Goal: Communication & Community: Share content

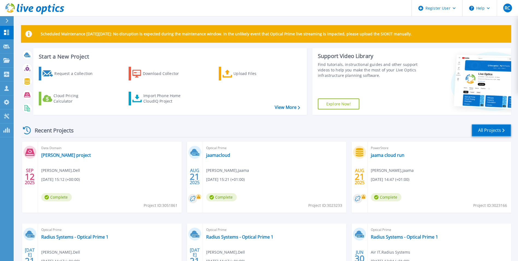
click at [500, 132] on link "All Projects" at bounding box center [492, 130] width 40 height 12
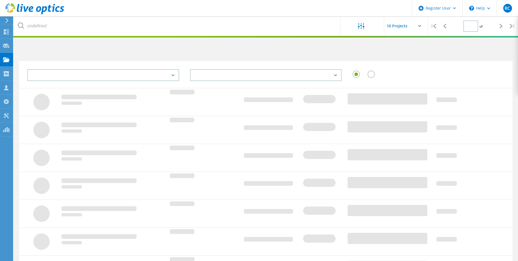
type input "2"
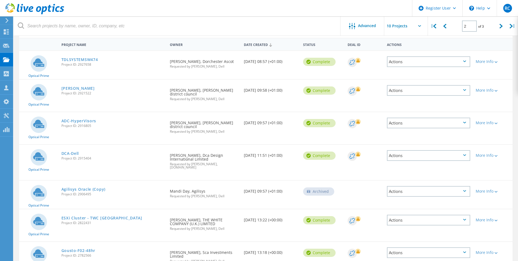
scroll to position [38, 0]
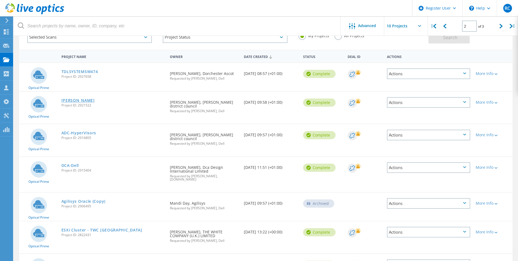
click at [68, 100] on link "Griffin" at bounding box center [77, 100] width 33 height 4
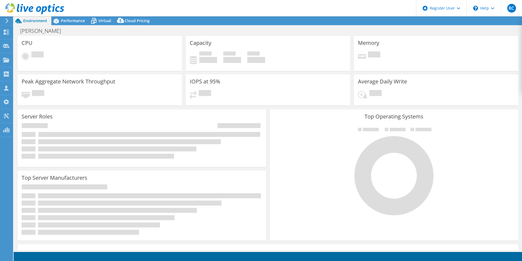
select select "USD"
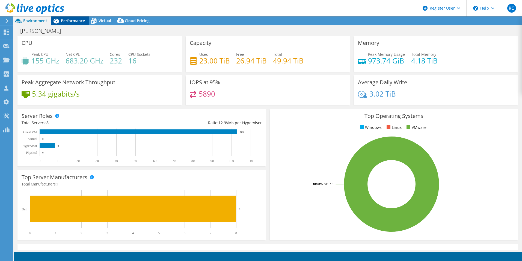
click at [66, 19] on span "Performance" at bounding box center [73, 20] width 24 height 5
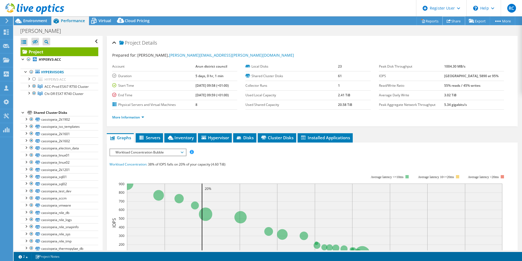
click at [449, 21] on link "Share" at bounding box center [454, 21] width 22 height 8
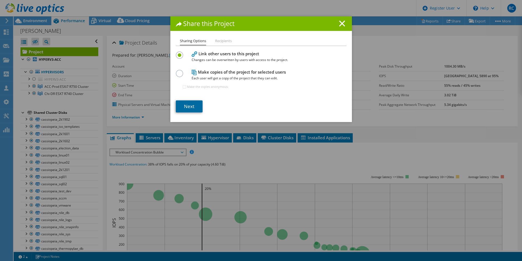
click at [191, 109] on link "Next" at bounding box center [189, 106] width 27 height 12
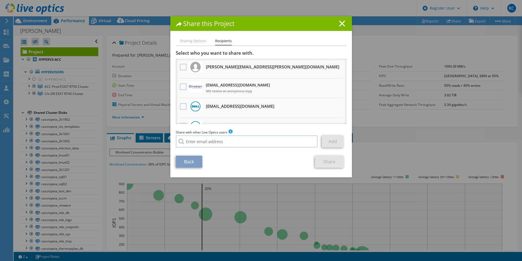
click at [199, 42] on li "Sharing Options" at bounding box center [193, 41] width 26 height 7
click at [192, 162] on link "Back" at bounding box center [189, 161] width 26 height 12
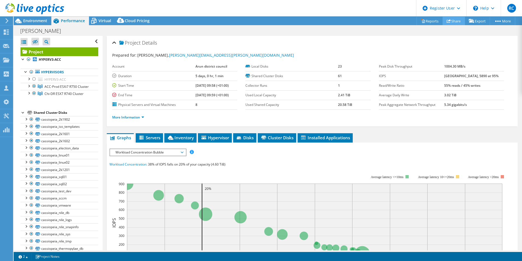
click at [452, 19] on link "Share" at bounding box center [454, 21] width 22 height 8
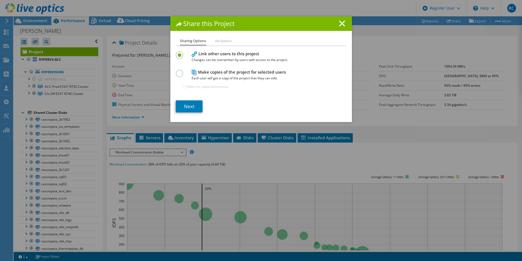
click at [176, 71] on label at bounding box center [181, 70] width 10 height 1
click at [0, 0] on input "radio" at bounding box center [0, 0] width 0 height 0
click at [178, 53] on label at bounding box center [181, 51] width 10 height 1
click at [0, 0] on input "radio" at bounding box center [0, 0] width 0 height 0
click at [193, 107] on link "Next" at bounding box center [189, 106] width 27 height 12
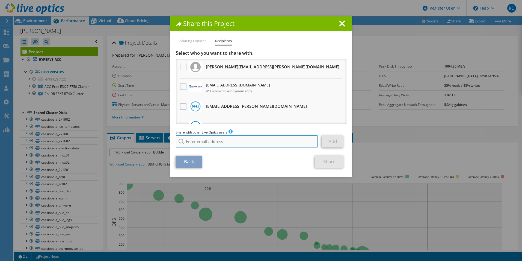
click at [207, 141] on input "search" at bounding box center [247, 141] width 142 height 12
click at [201, 138] on input "search" at bounding box center [247, 141] width 142 height 12
paste input "acarty@nviron.co.uk"
type input "acarty@nviron.co.uk"
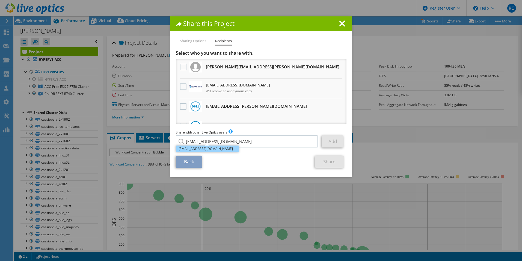
click at [219, 148] on li "acarty@nviron.co.uk" at bounding box center [207, 148] width 63 height 7
click at [328, 143] on link "Add" at bounding box center [333, 141] width 22 height 12
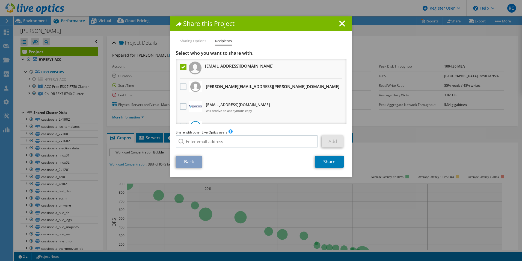
click at [338, 168] on div "Sharing Options Recipients Link other users to this project Changes can be over…" at bounding box center [261, 107] width 182 height 139
click at [336, 160] on link "Share" at bounding box center [329, 161] width 29 height 12
